Goal: Navigation & Orientation: Understand site structure

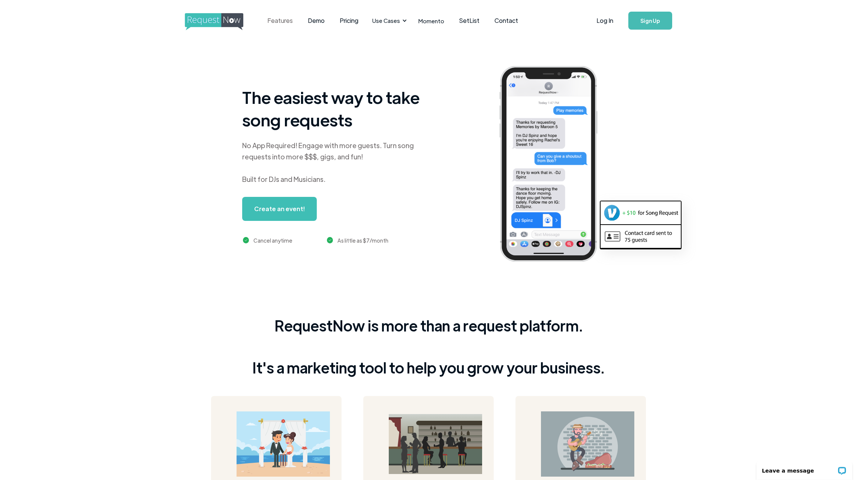
click at [274, 24] on link "Features" at bounding box center [280, 20] width 40 height 23
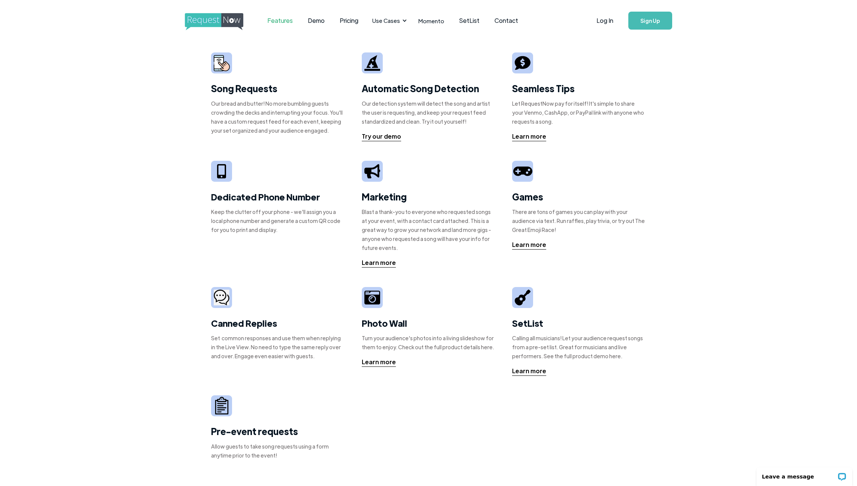
click at [206, 19] on img "home" at bounding box center [221, 21] width 72 height 17
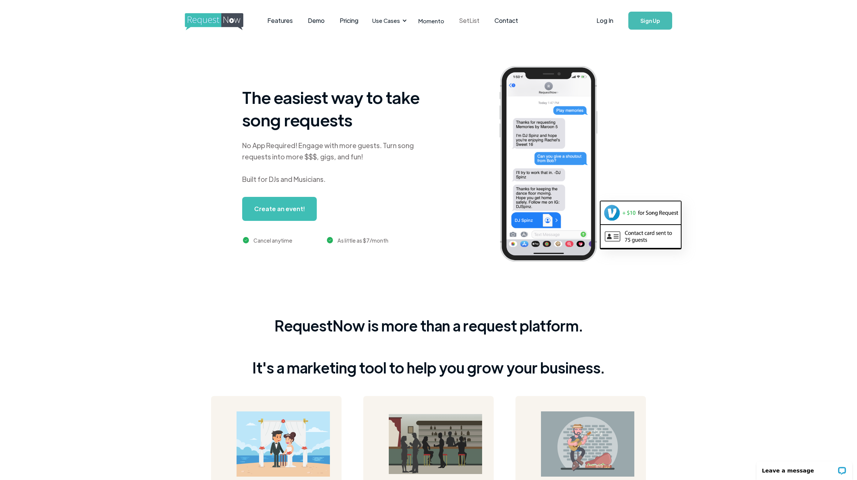
click at [471, 22] on link "SetList" at bounding box center [469, 20] width 35 height 23
click at [215, 18] on img "home" at bounding box center [221, 21] width 72 height 17
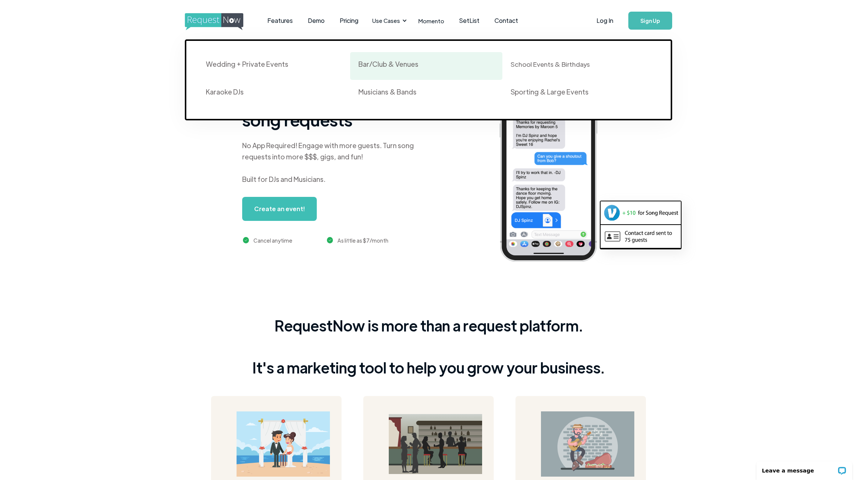
click at [391, 66] on div "Bar/Club & Venues" at bounding box center [388, 64] width 60 height 9
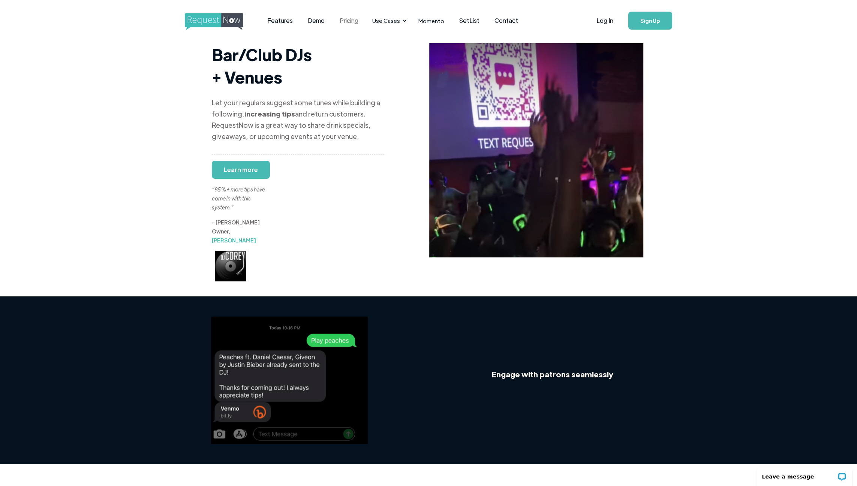
click at [345, 22] on link "Pricing" at bounding box center [349, 20] width 34 height 23
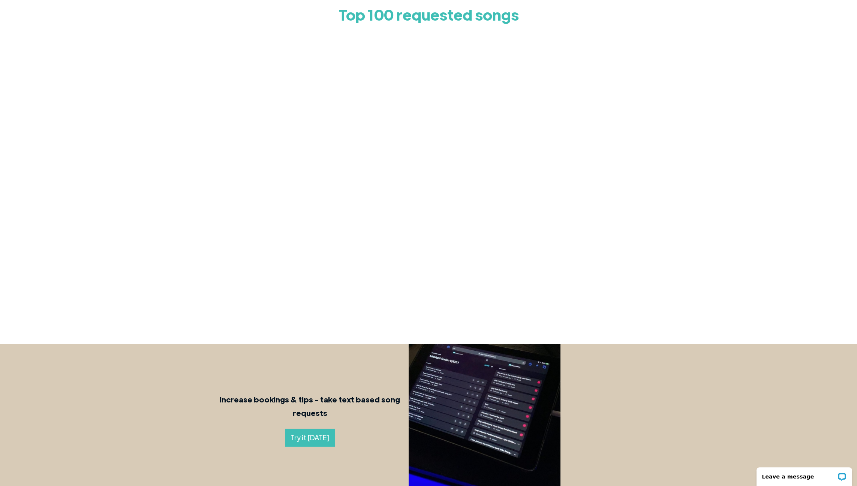
scroll to position [76, 0]
